Goal: Information Seeking & Learning: Learn about a topic

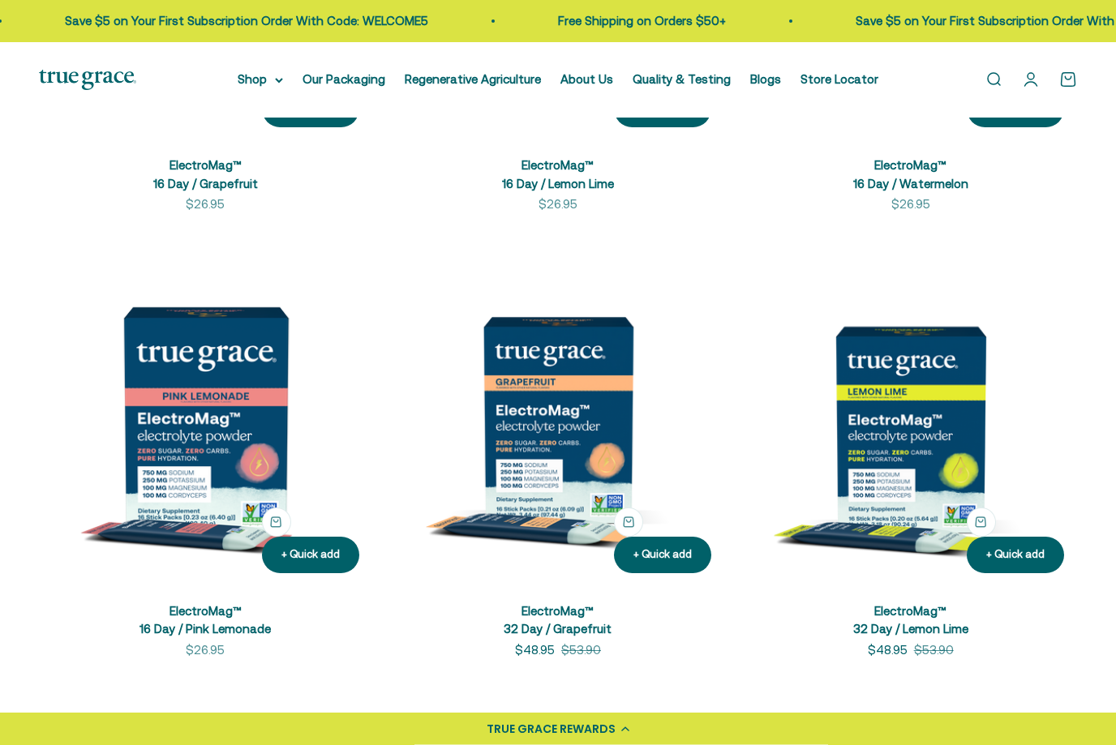
scroll to position [638, 0]
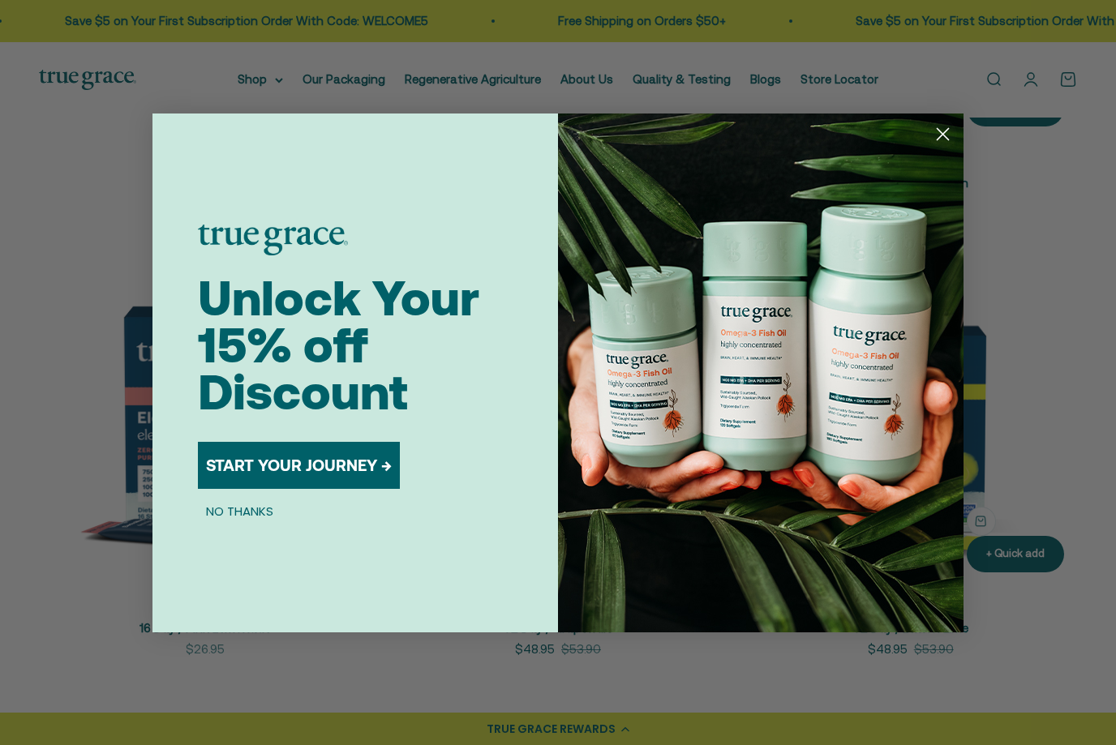
click at [940, 147] on circle "Close dialog" at bounding box center [943, 133] width 27 height 27
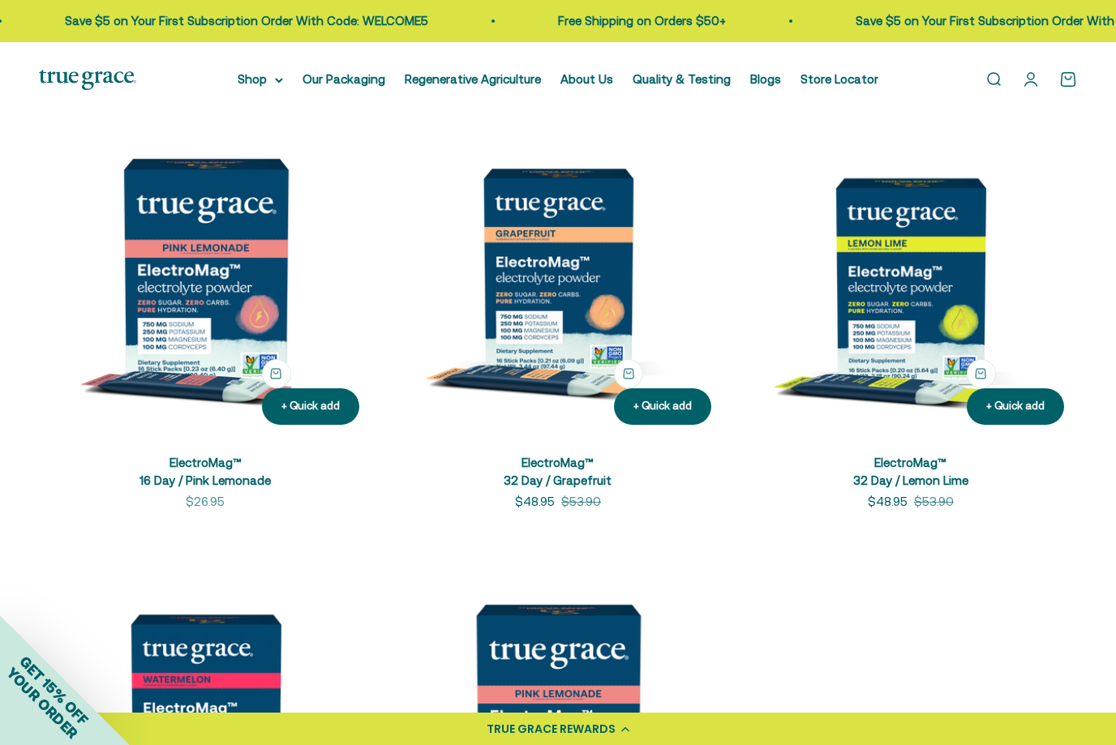
scroll to position [777, 0]
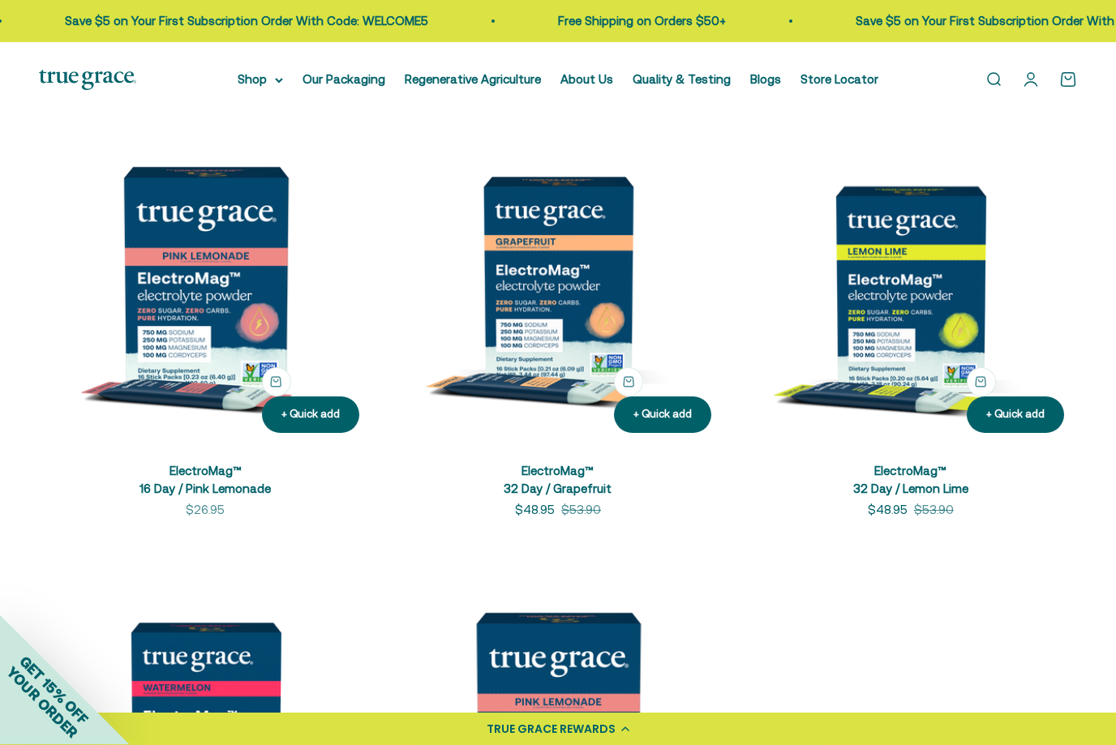
click at [580, 473] on link "ElectroMag™ 32 Day / Grapefruit" at bounding box center [558, 481] width 108 height 32
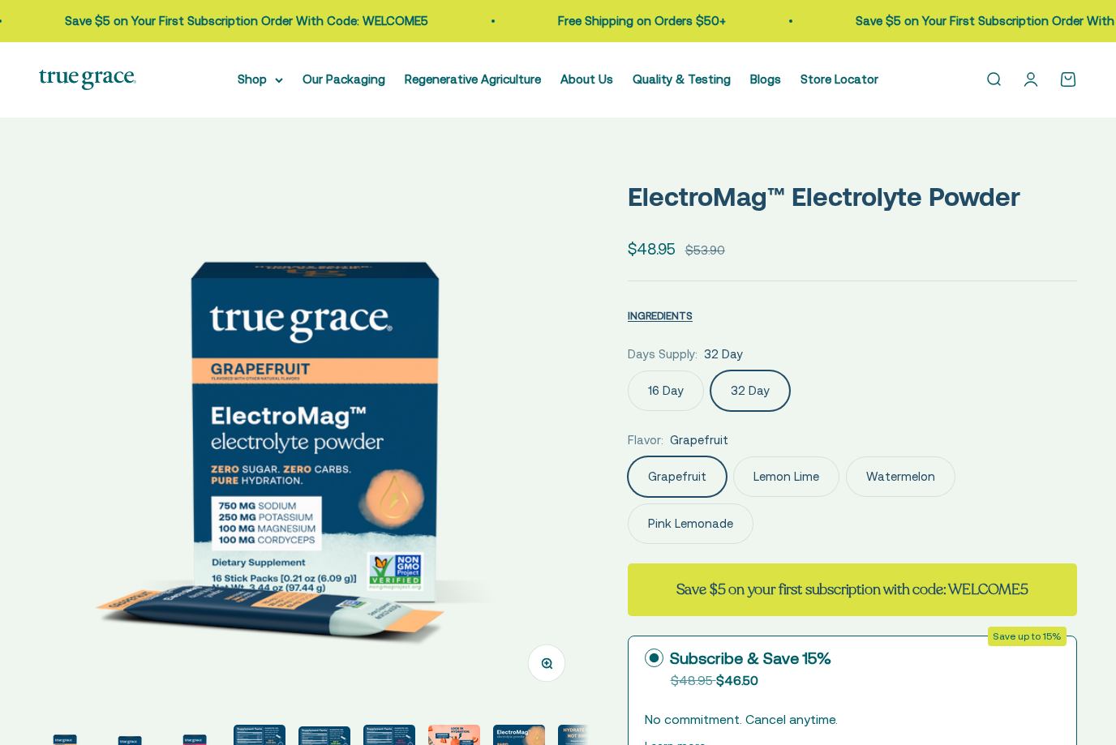
select select "3"
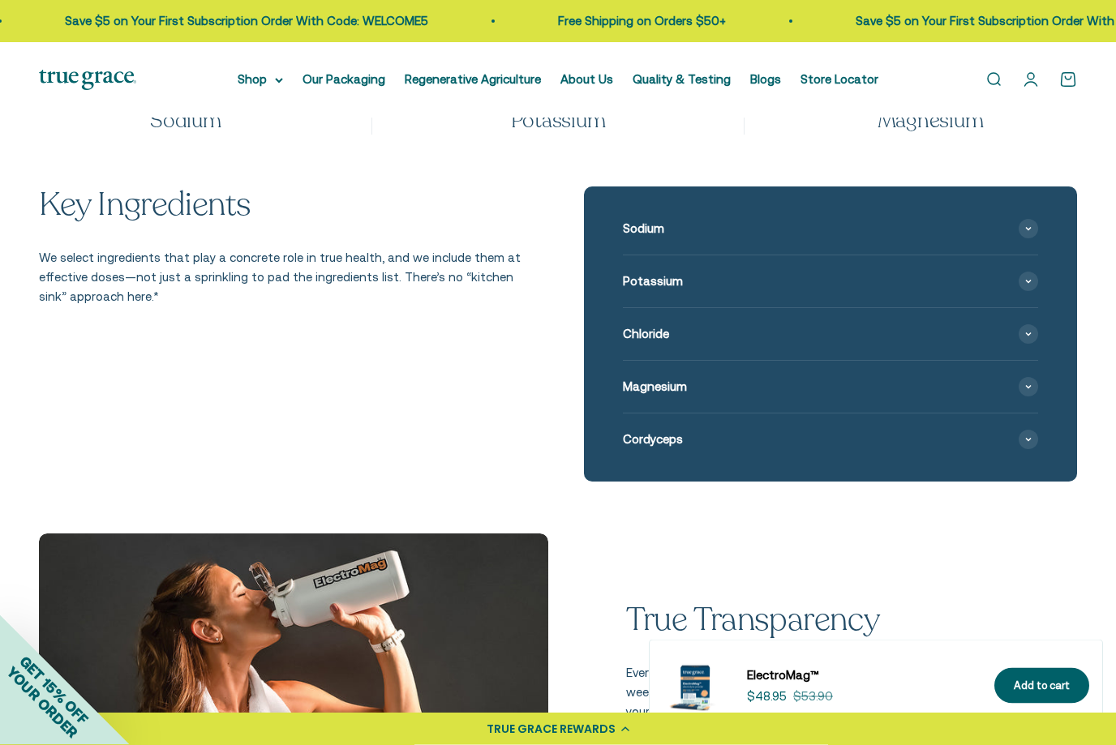
scroll to position [1709, 0]
click at [1029, 436] on span at bounding box center [1028, 439] width 19 height 19
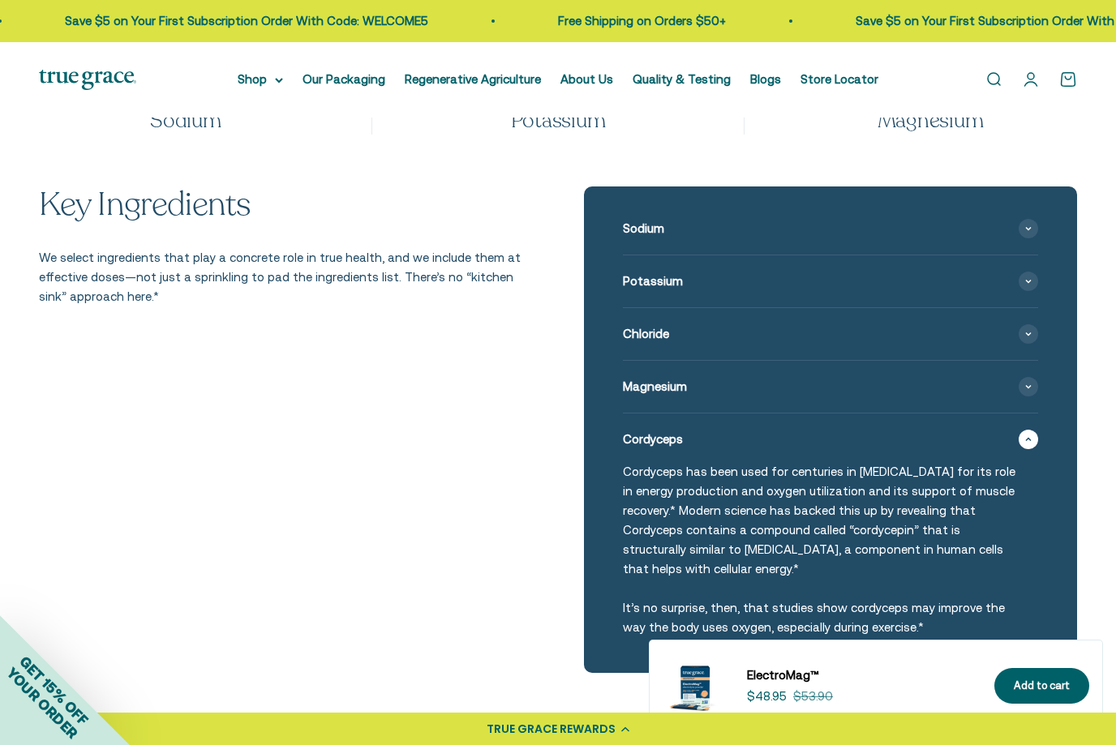
click at [1029, 224] on span at bounding box center [1028, 228] width 19 height 19
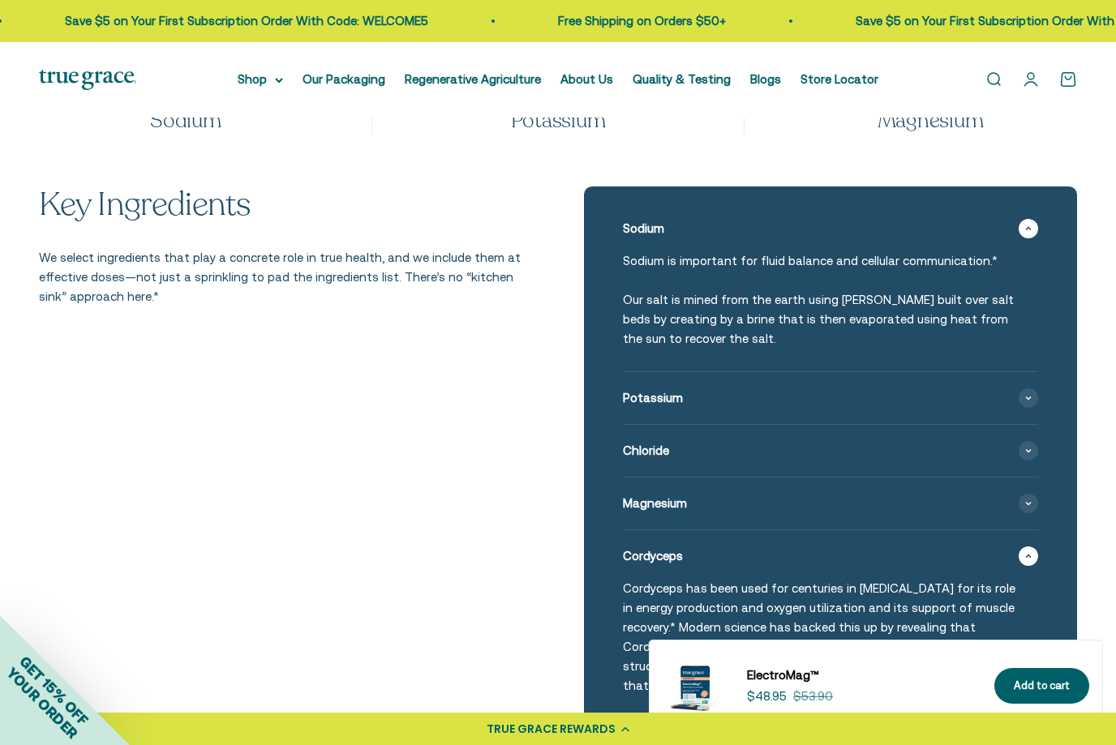
click at [1037, 392] on span at bounding box center [1028, 398] width 19 height 19
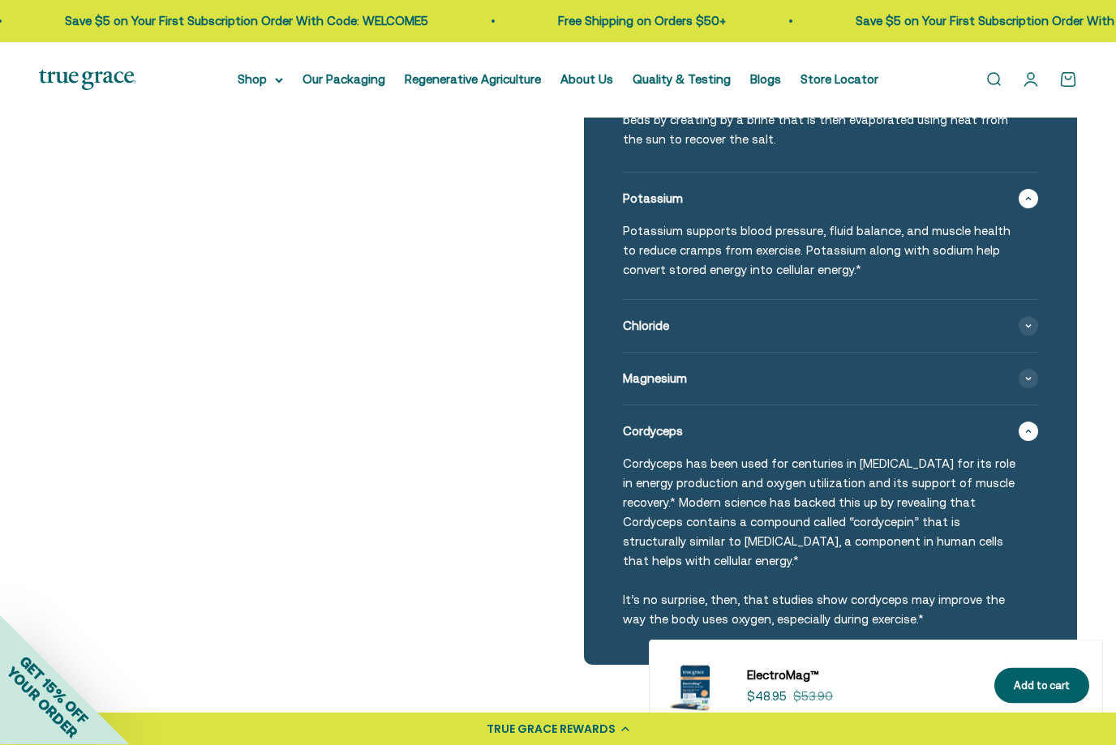
scroll to position [1909, 0]
click at [1018, 322] on div "Chloride" at bounding box center [830, 326] width 415 height 52
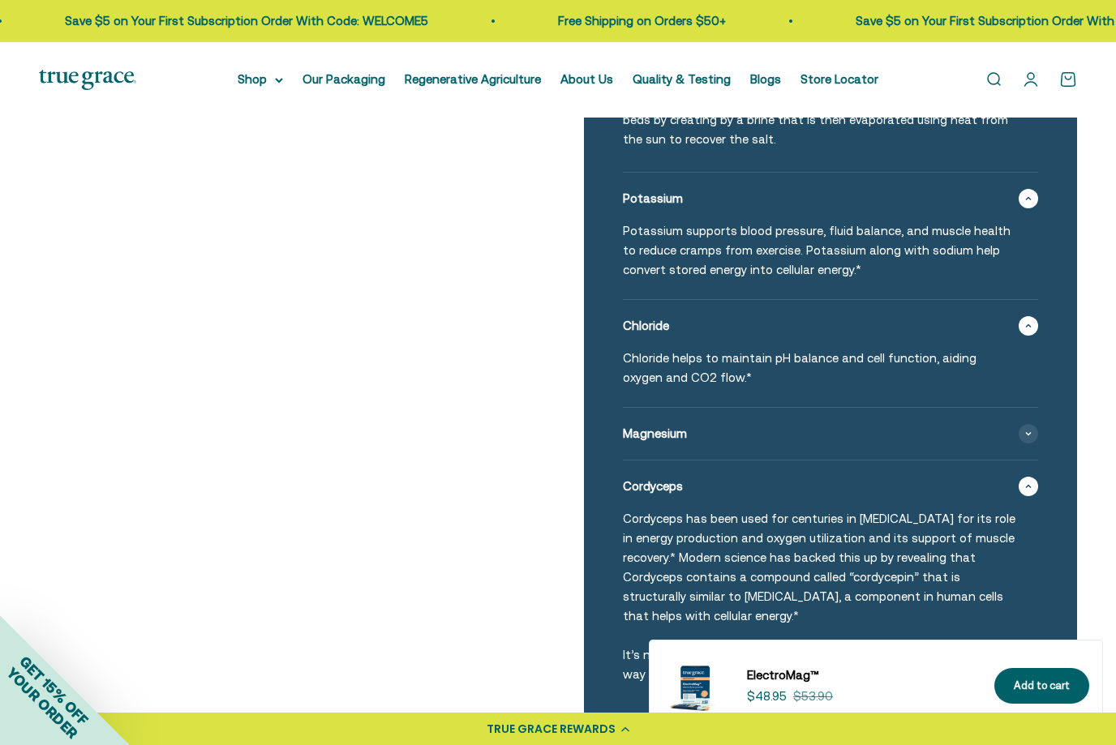
click at [1022, 427] on span at bounding box center [1028, 433] width 19 height 19
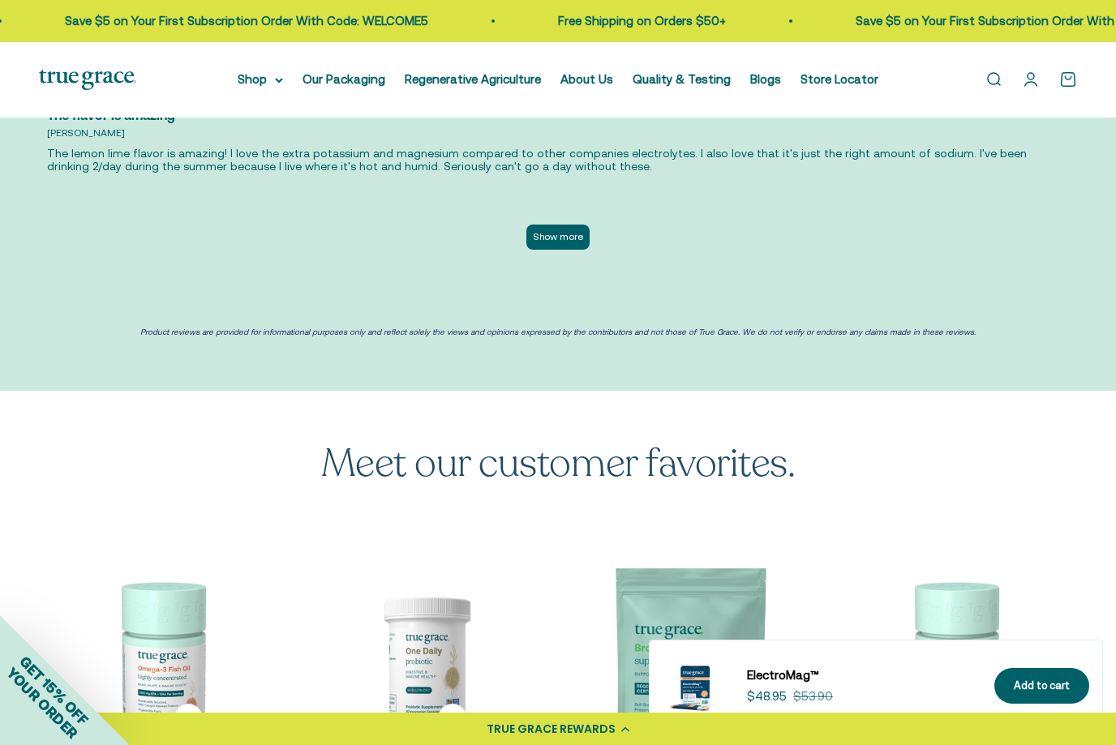
scroll to position [4615, 0]
